Goal: Find specific page/section: Find specific page/section

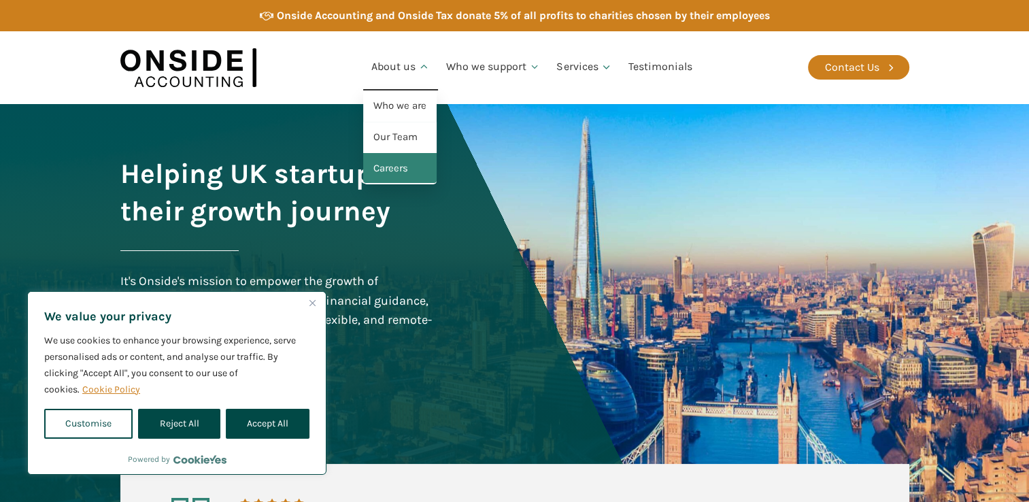
click at [397, 165] on link "Careers" at bounding box center [399, 168] width 73 height 31
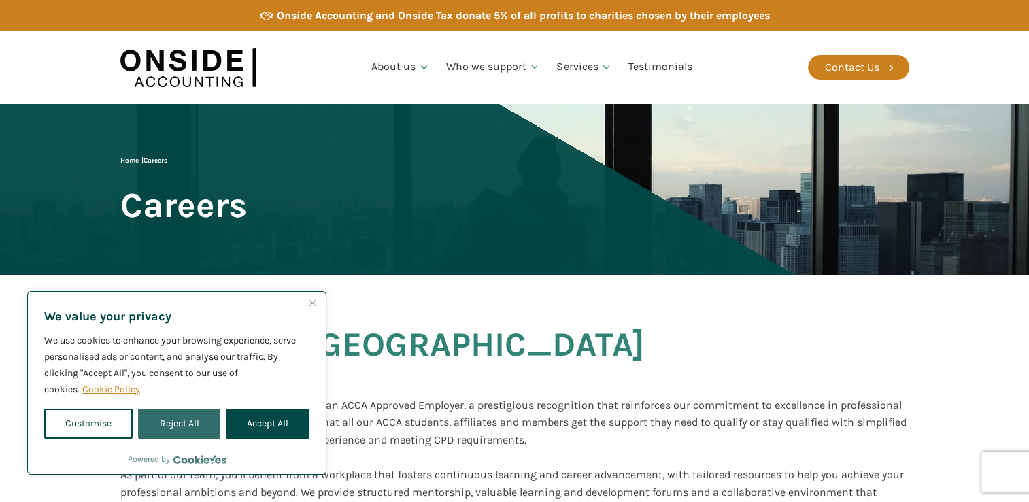
click at [207, 418] on button "Reject All" at bounding box center [179, 424] width 82 height 30
